Goal: Check status: Check status

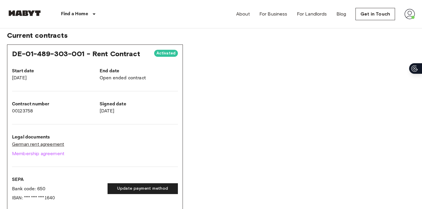
click at [38, 143] on link "German rent agreement" at bounding box center [95, 144] width 166 height 7
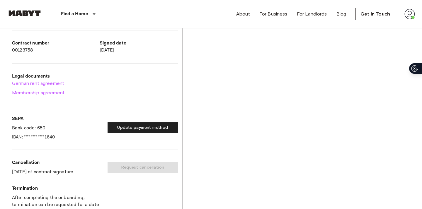
scroll to position [90, 0]
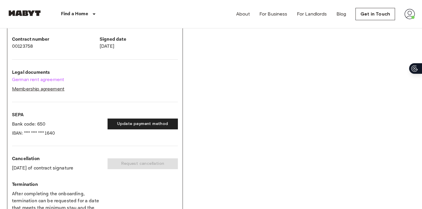
click at [36, 89] on link "Membership agreement" at bounding box center [95, 88] width 166 height 7
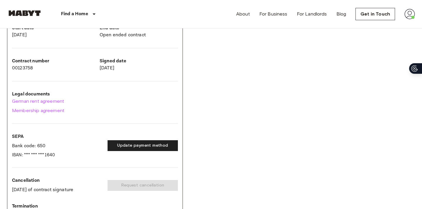
scroll to position [60, 0]
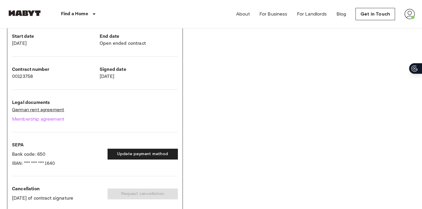
click at [54, 109] on link "German rent agreement" at bounding box center [95, 109] width 166 height 7
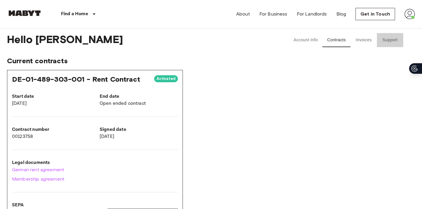
click at [384, 41] on button "Support" at bounding box center [390, 40] width 26 height 14
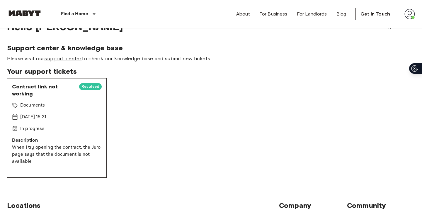
scroll to position [17, 0]
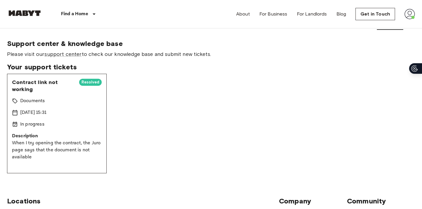
click at [28, 118] on div "Contract link not working Resolved Documents [DATE] 15:31 In progress Descripti…" at bounding box center [57, 124] width 100 height 100
click at [95, 81] on span "Resolved" at bounding box center [90, 82] width 23 height 6
click at [49, 83] on span "Contract link not working" at bounding box center [43, 86] width 62 height 14
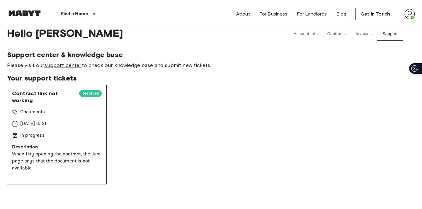
scroll to position [4, 0]
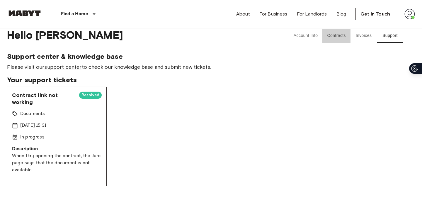
click at [322, 35] on button "Contracts" at bounding box center [336, 36] width 28 height 14
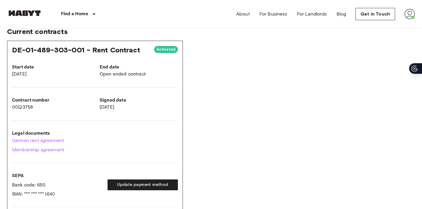
scroll to position [31, 0]
